Goal: Information Seeking & Learning: Compare options

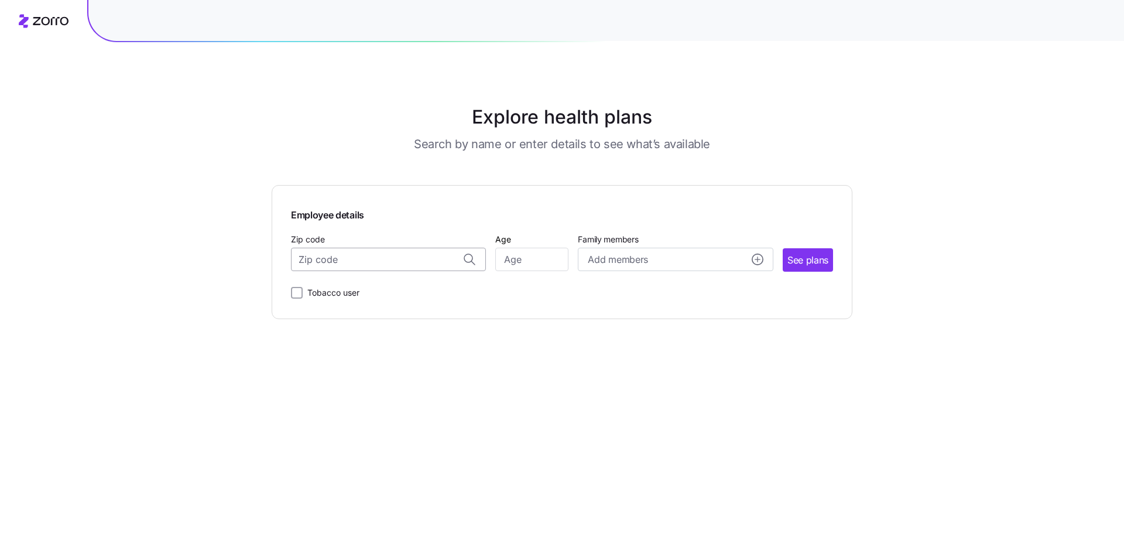
click at [351, 268] on input "Zip code" at bounding box center [388, 259] width 195 height 23
click at [345, 293] on span "07656, [GEOGRAPHIC_DATA], [GEOGRAPHIC_DATA]" at bounding box center [386, 290] width 164 height 15
type input "07656, [GEOGRAPHIC_DATA], [GEOGRAPHIC_DATA]"
click at [814, 258] on span "See plans" at bounding box center [808, 260] width 41 height 15
click at [292, 298] on div at bounding box center [297, 303] width 12 height 12
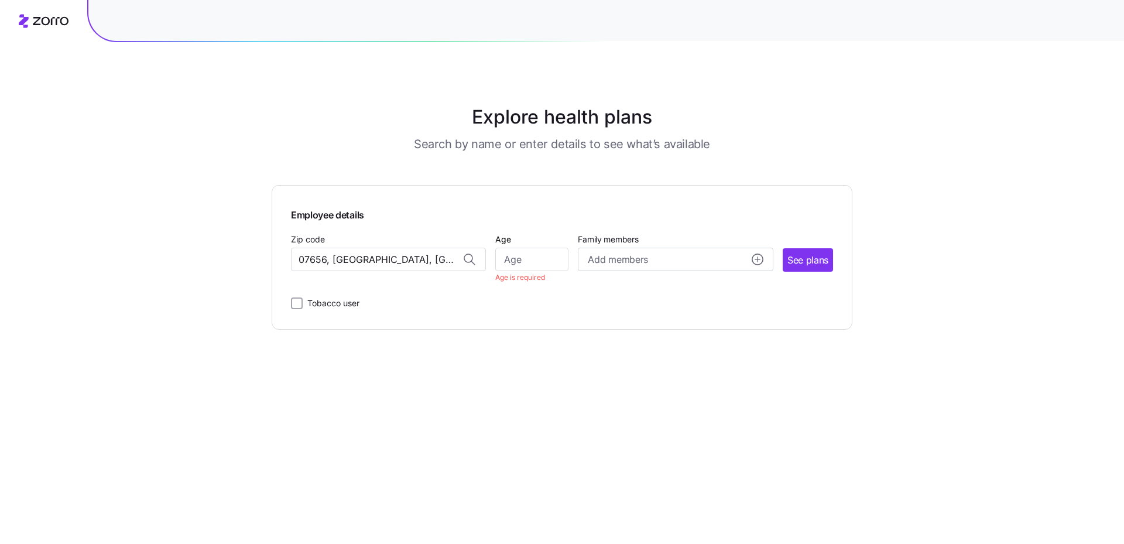
click at [289, 300] on div "Employee details Zip code 07656, [GEOGRAPHIC_DATA], [GEOGRAPHIC_DATA] Age Age i…" at bounding box center [562, 257] width 581 height 145
click at [298, 304] on input "Tobacco user" at bounding box center [297, 303] width 12 height 12
checkbox input "true"
click at [538, 256] on input "Age" at bounding box center [531, 259] width 73 height 23
type input "58"
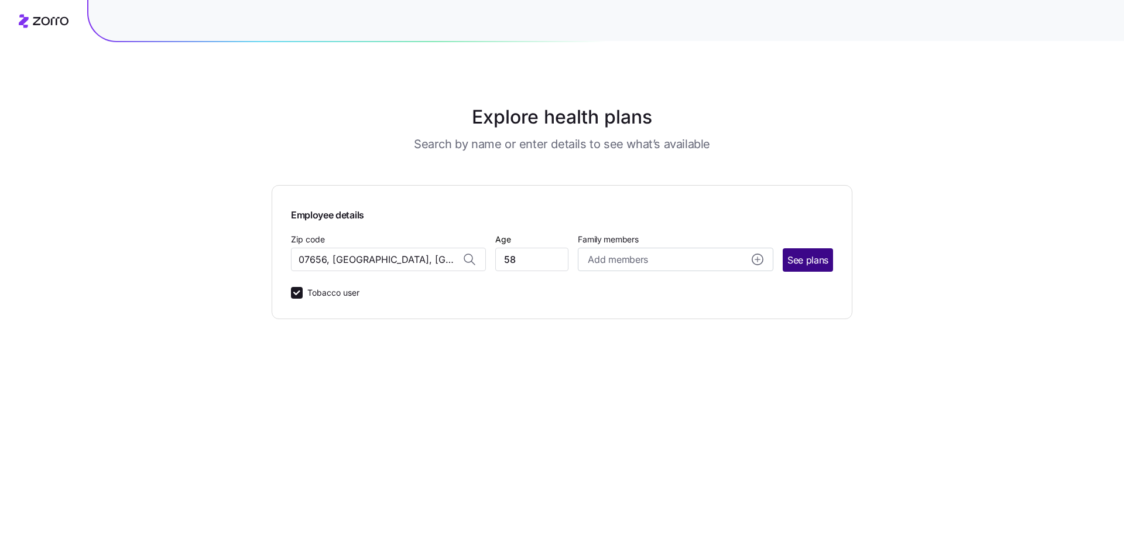
click at [812, 256] on span "See plans" at bounding box center [808, 260] width 41 height 15
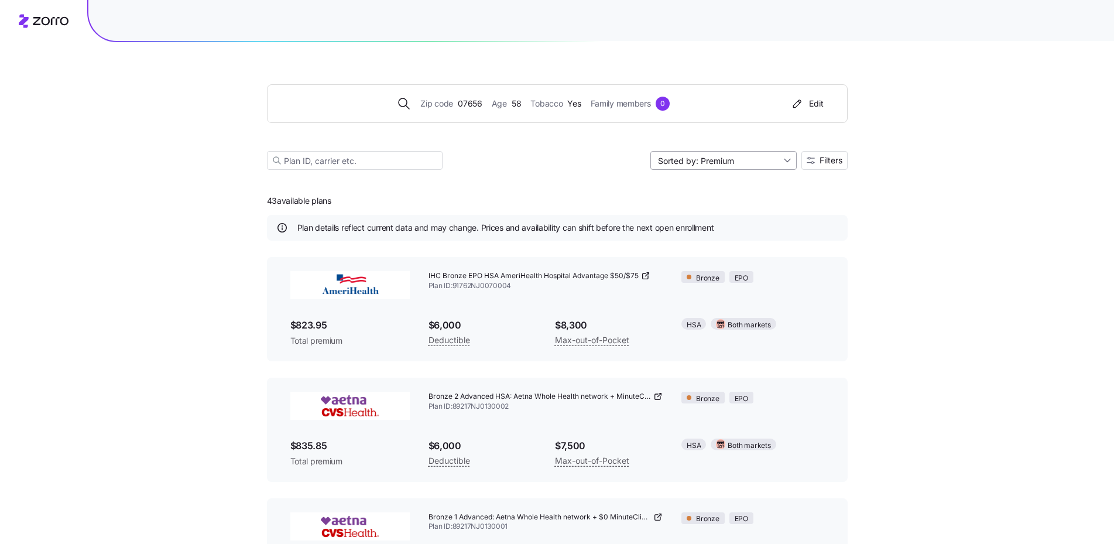
click at [731, 162] on input "Sorted by: Premium" at bounding box center [724, 160] width 146 height 19
drag, startPoint x: 373, startPoint y: 158, endPoint x: 382, endPoint y: 158, distance: 8.8
click at [374, 158] on input at bounding box center [355, 160] width 176 height 19
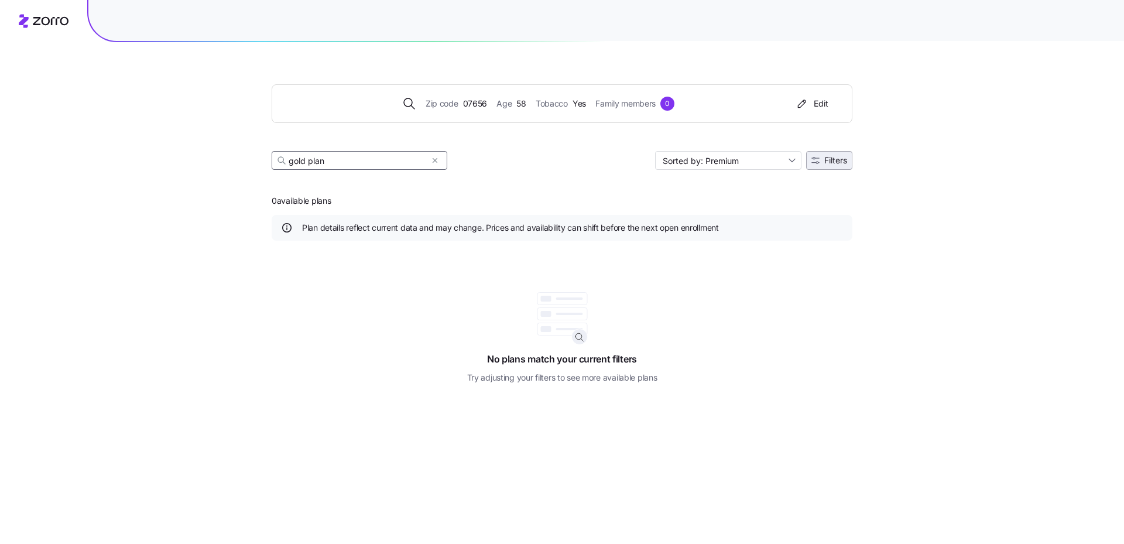
type input "gold plan"
click at [827, 162] on span "Filters" at bounding box center [835, 160] width 23 height 8
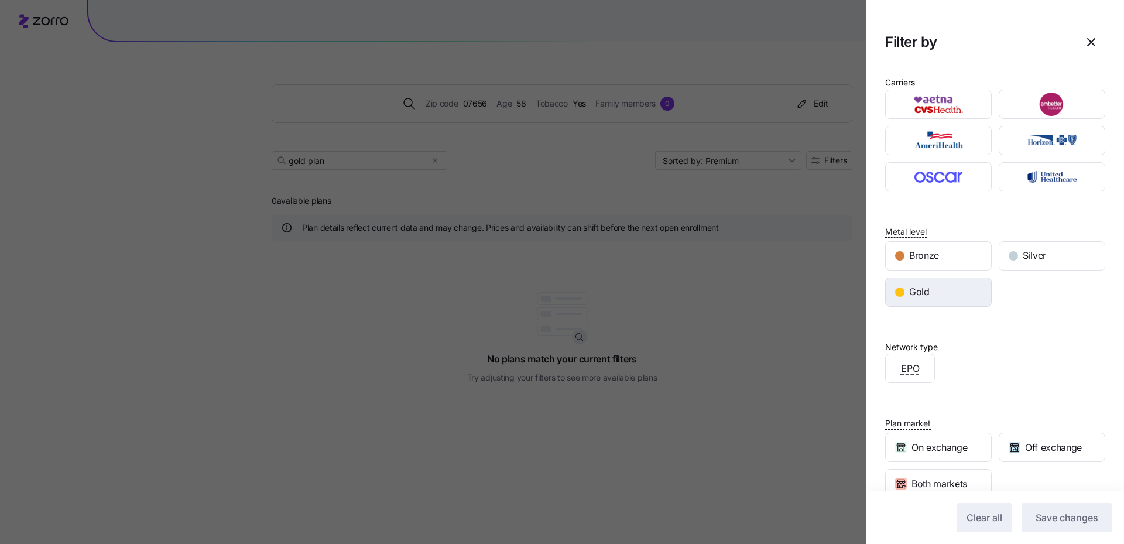
click at [929, 293] on div "Gold" at bounding box center [938, 292] width 105 height 28
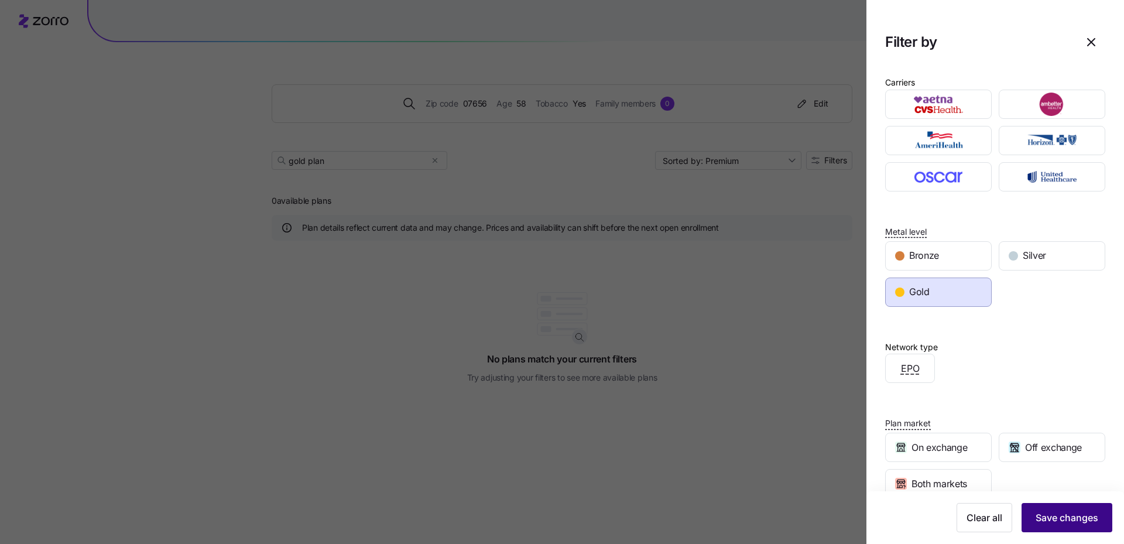
click at [1071, 522] on span "Save changes" at bounding box center [1067, 518] width 63 height 14
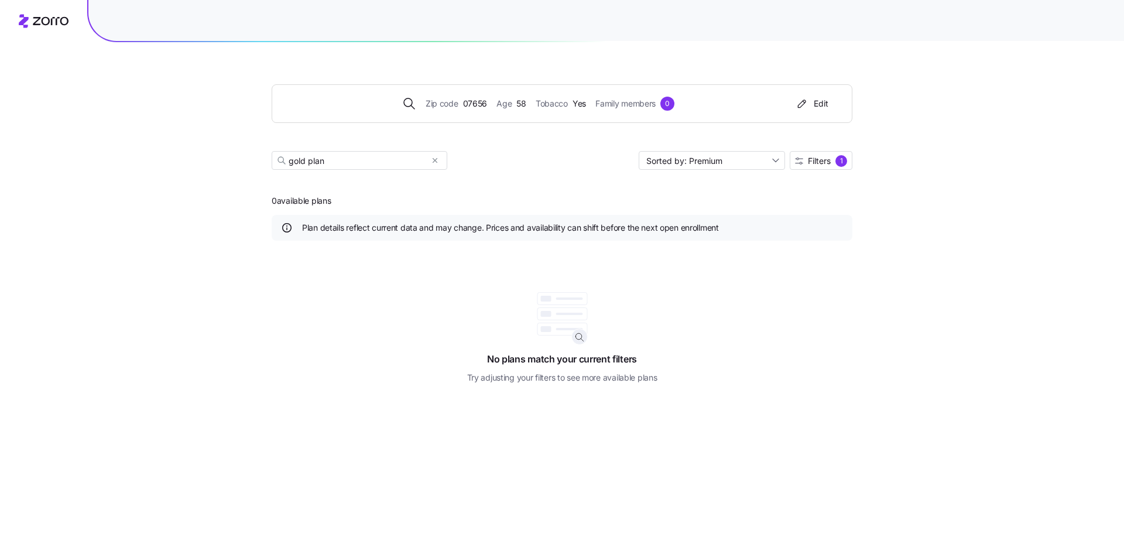
click at [52, 20] on icon at bounding box center [51, 21] width 36 height 8
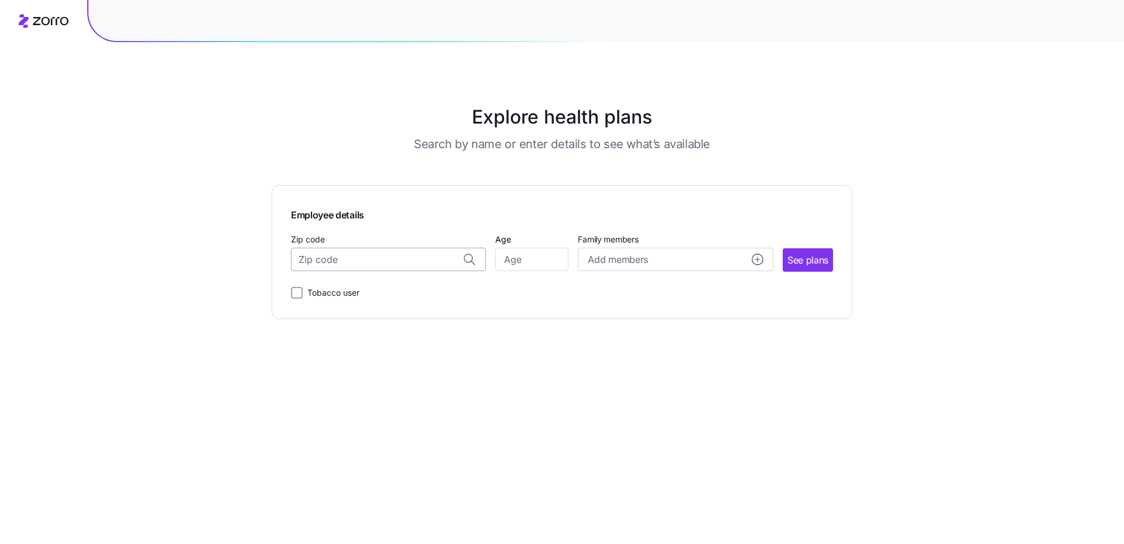
click at [337, 263] on input "Zip code" at bounding box center [388, 259] width 195 height 23
type input "07656"
click at [299, 293] on input "Tobacco user" at bounding box center [297, 293] width 12 height 12
checkbox input "true"
click at [544, 261] on input "Age" at bounding box center [531, 259] width 73 height 23
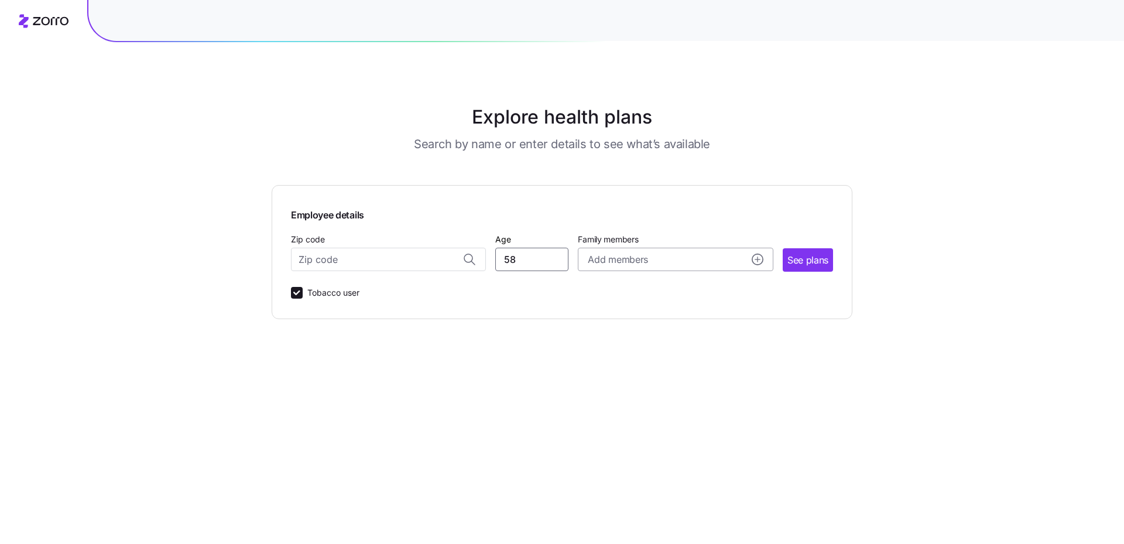
type input "58"
click at [754, 258] on circle "add icon" at bounding box center [757, 259] width 11 height 11
click at [808, 261] on span "See plans" at bounding box center [808, 260] width 41 height 15
drag, startPoint x: 327, startPoint y: 263, endPoint x: 338, endPoint y: 262, distance: 10.6
click at [328, 263] on input "Zip code" at bounding box center [388, 259] width 195 height 23
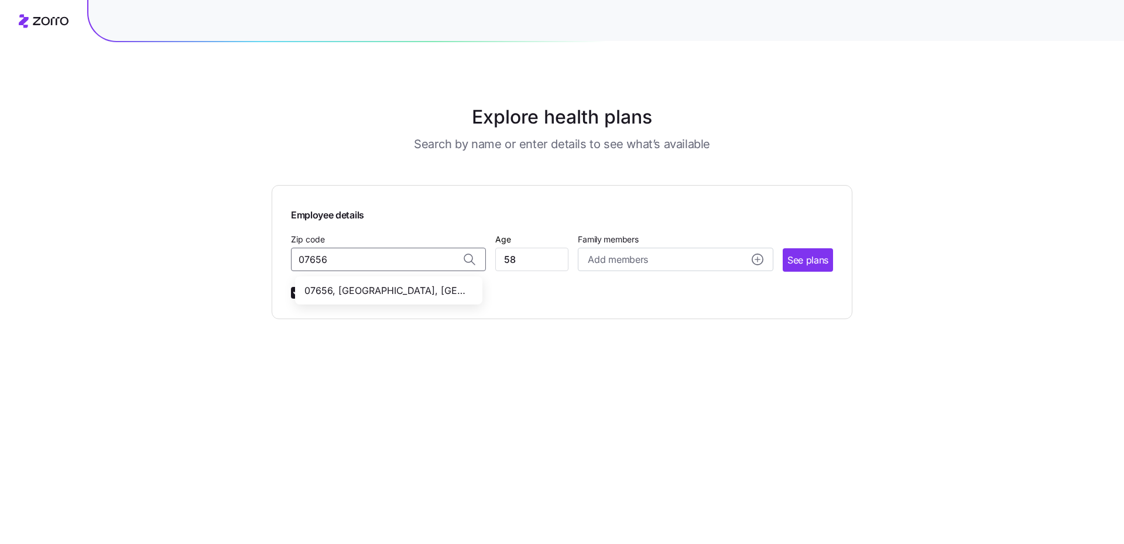
click at [349, 290] on span "07656, [GEOGRAPHIC_DATA], [GEOGRAPHIC_DATA]" at bounding box center [386, 290] width 164 height 15
type input "07656, [GEOGRAPHIC_DATA], [GEOGRAPHIC_DATA]"
click at [813, 259] on span "See plans" at bounding box center [808, 260] width 41 height 15
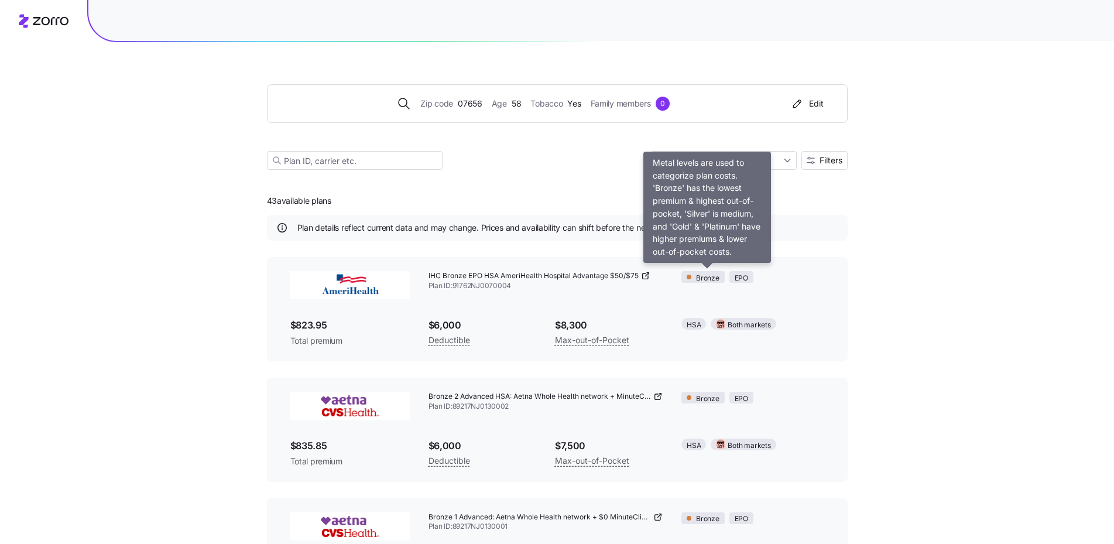
click at [704, 277] on span "Bronze" at bounding box center [707, 278] width 23 height 11
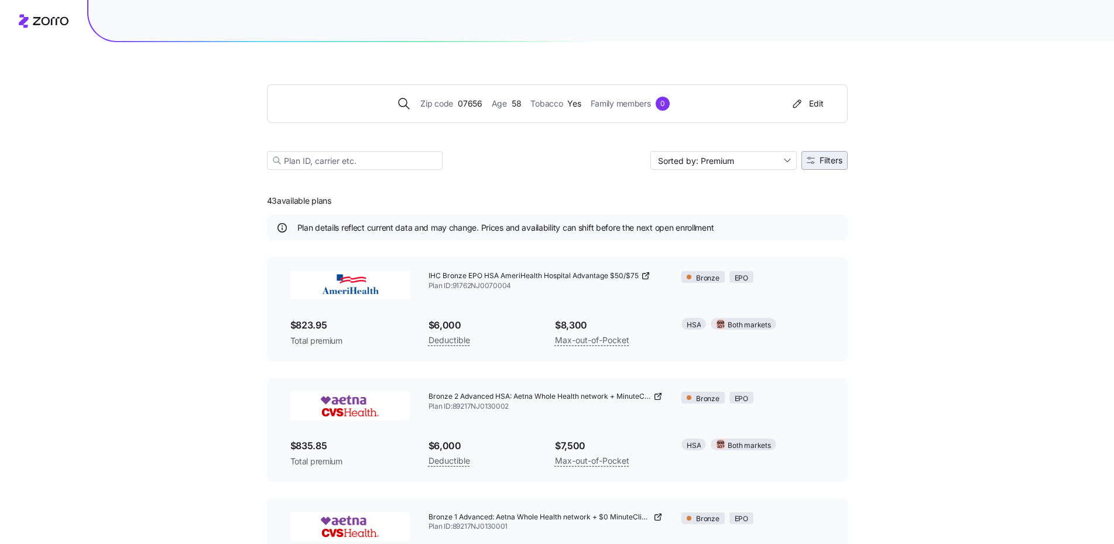
click at [824, 157] on span "Filters" at bounding box center [831, 160] width 23 height 8
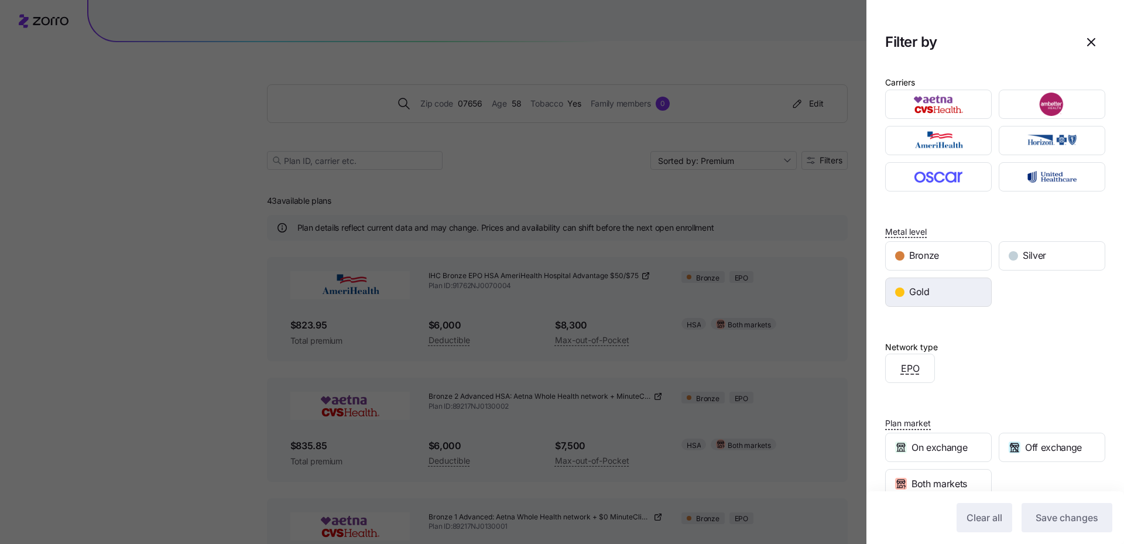
drag, startPoint x: 913, startPoint y: 293, endPoint x: 947, endPoint y: 293, distance: 34.0
click at [914, 293] on span "Gold" at bounding box center [919, 292] width 20 height 15
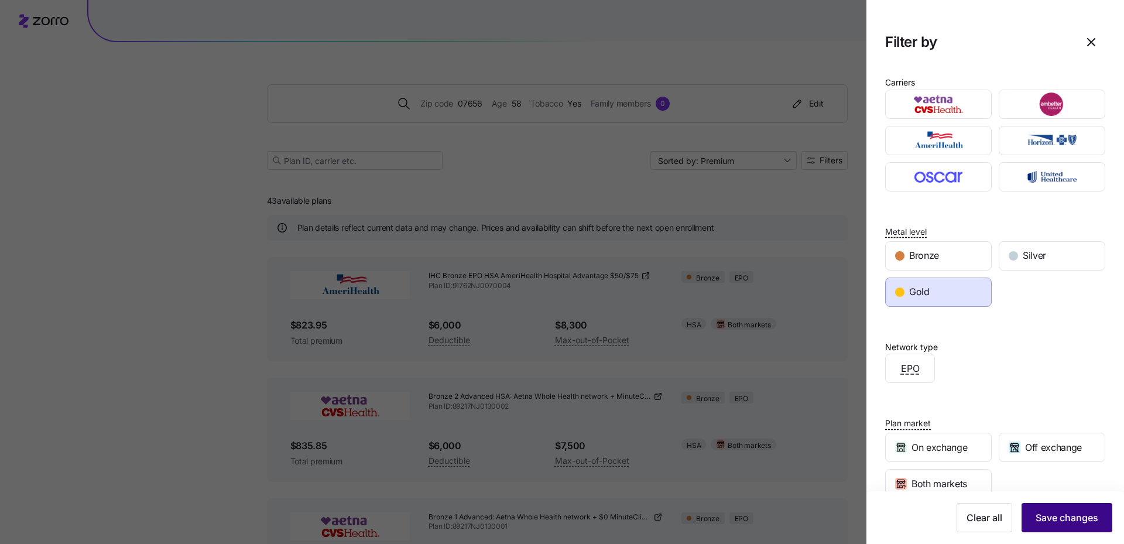
click at [1063, 515] on span "Save changes" at bounding box center [1067, 518] width 63 height 14
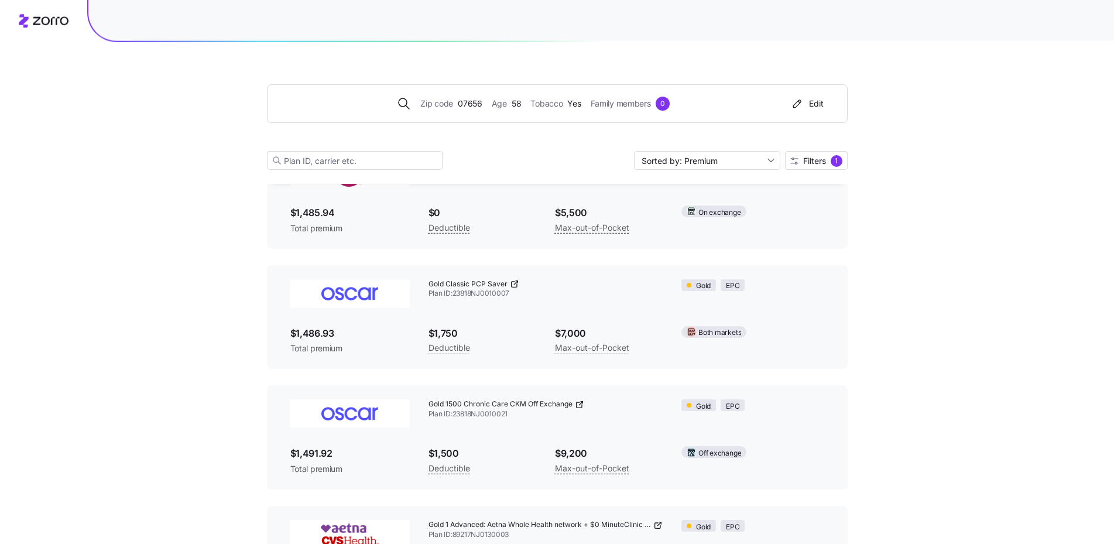
scroll to position [239, 0]
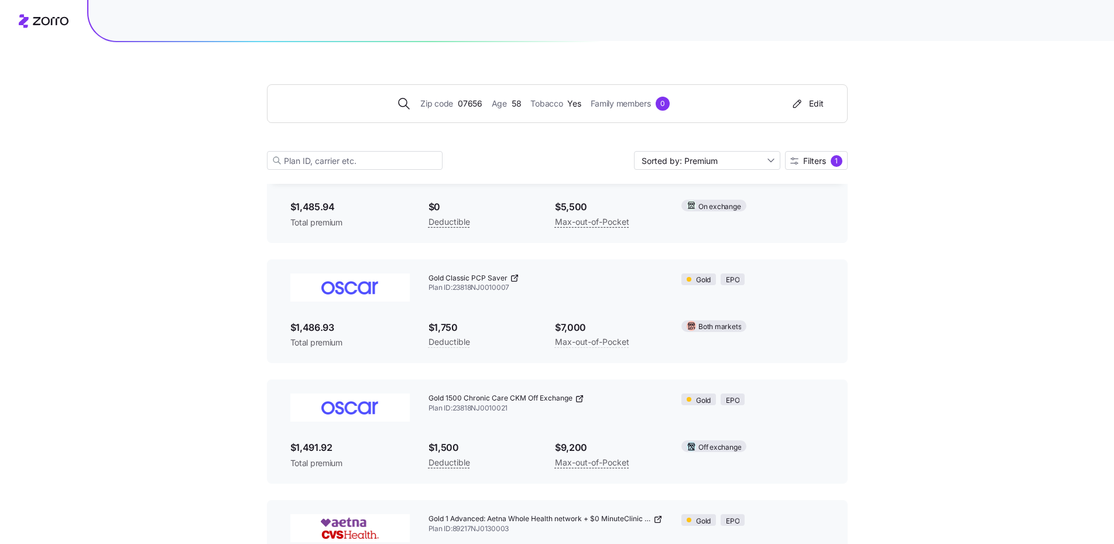
click at [358, 286] on img at bounding box center [349, 287] width 119 height 28
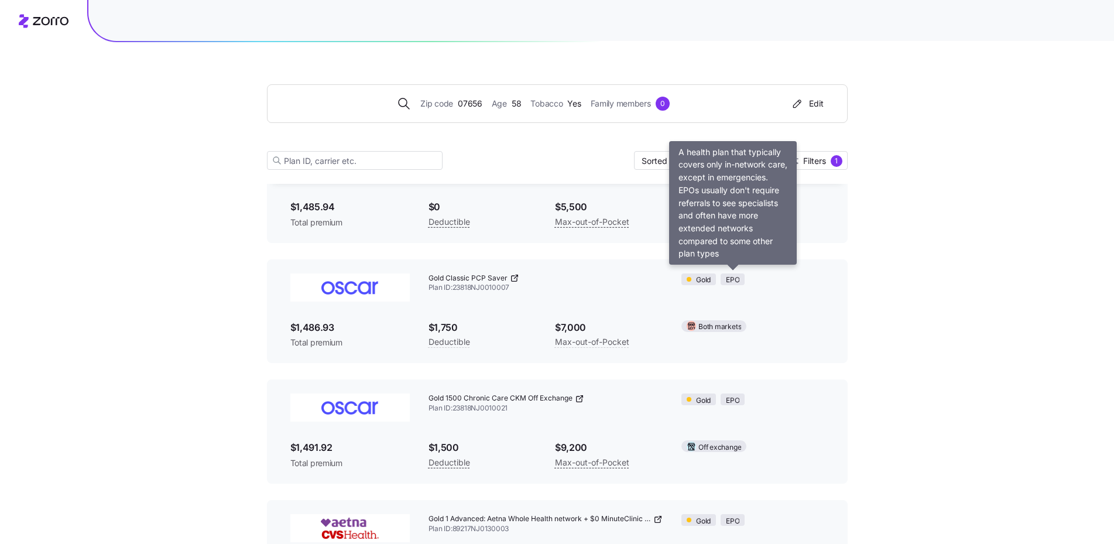
click at [736, 282] on span "EPO" at bounding box center [732, 280] width 13 height 11
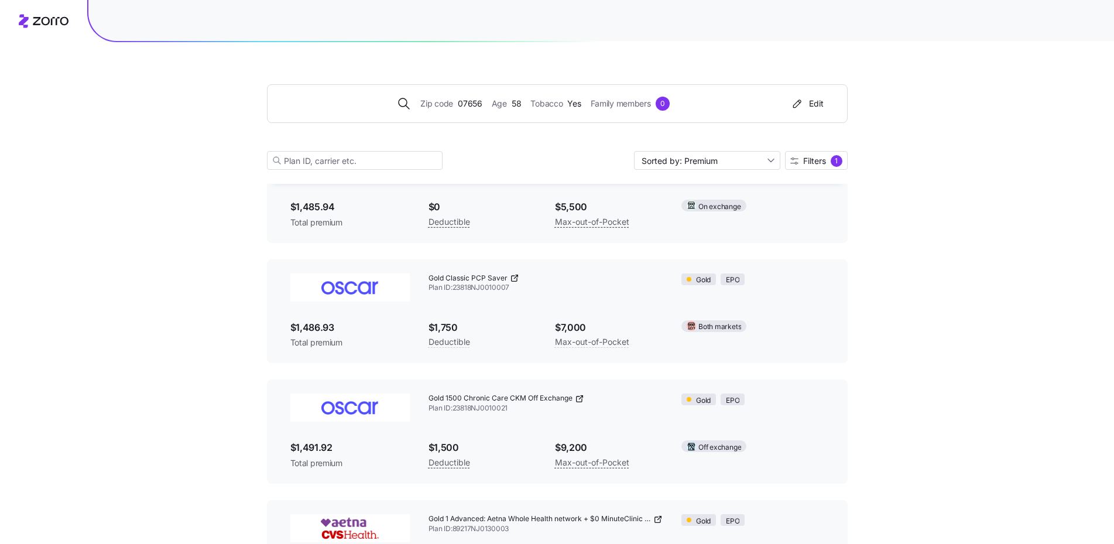
click at [347, 285] on img at bounding box center [349, 287] width 119 height 28
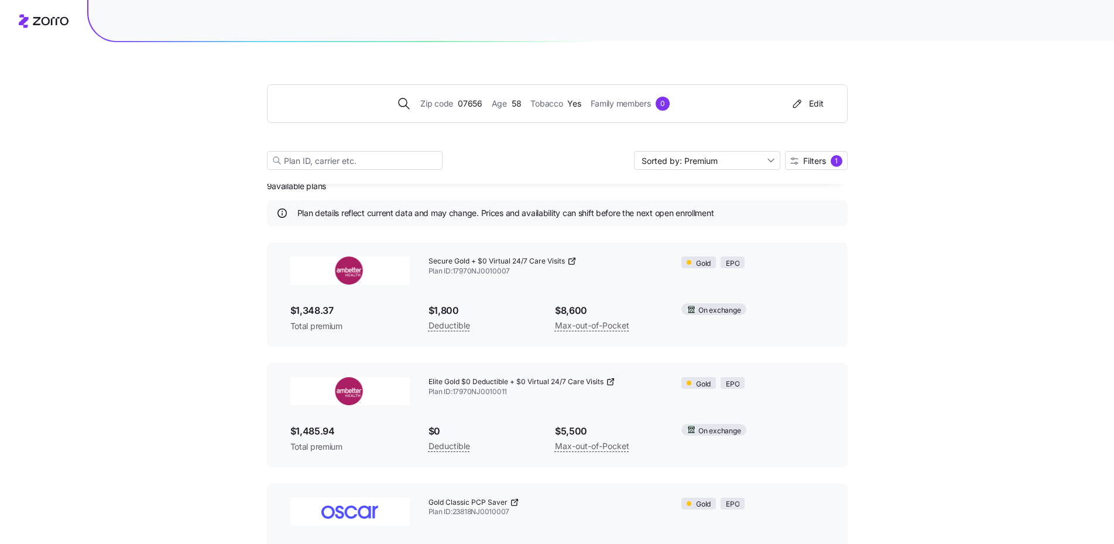
scroll to position [0, 0]
